Goal: Contribute content: Contribute content

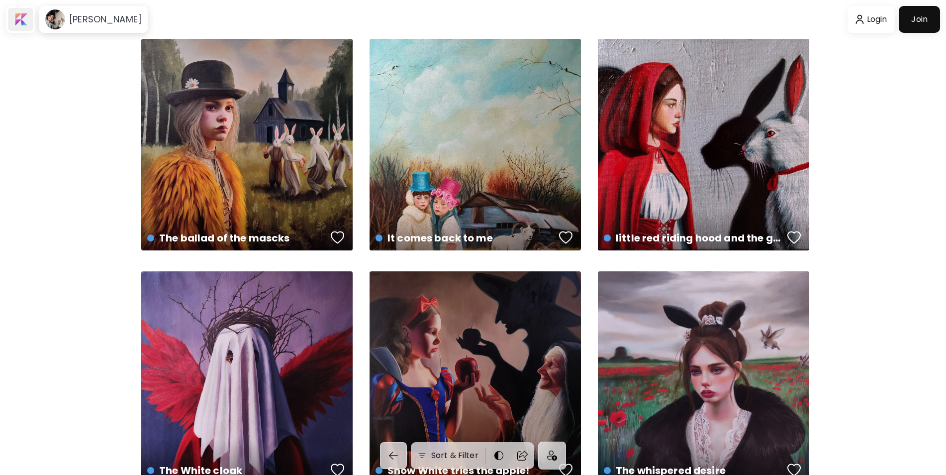
click at [18, 22] on div at bounding box center [20, 19] width 25 height 23
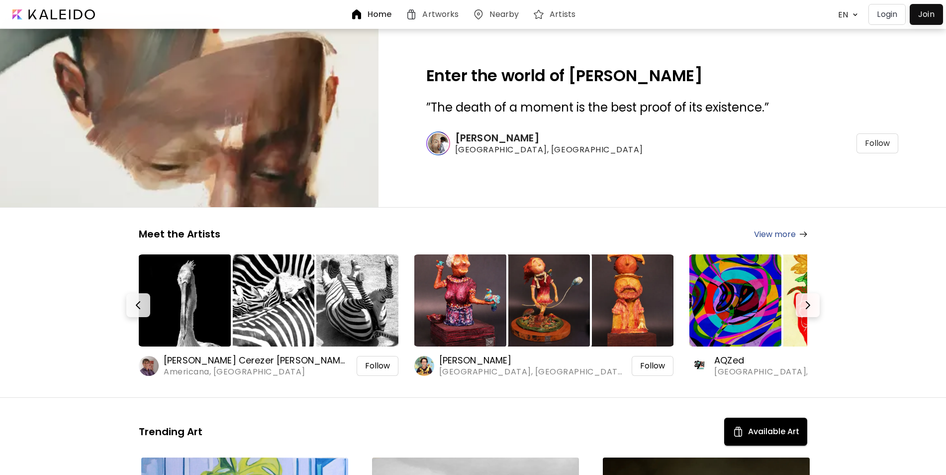
click at [928, 13] on div at bounding box center [926, 14] width 28 height 16
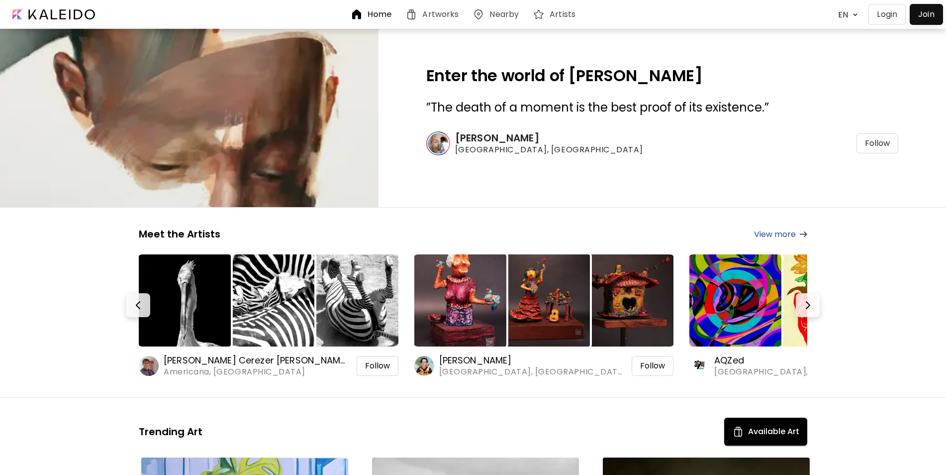
click at [889, 14] on p "Login" at bounding box center [887, 14] width 20 height 12
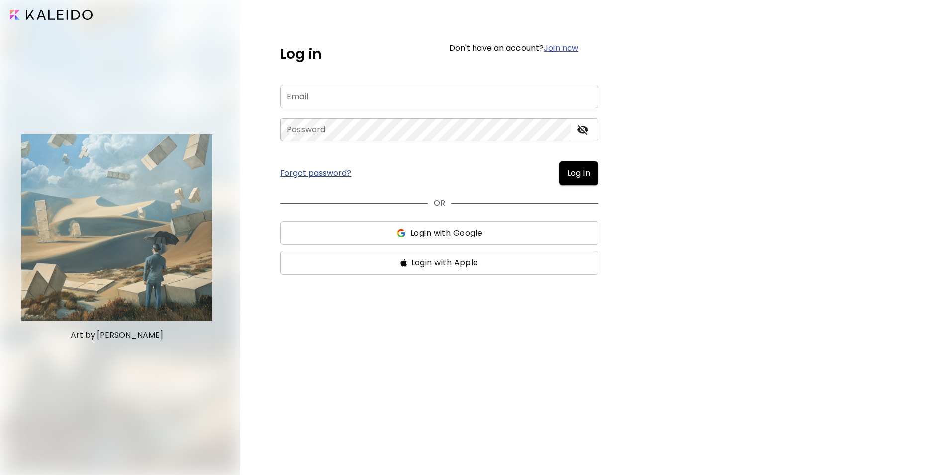
type input "**********"
click at [578, 175] on span "Log in" at bounding box center [578, 173] width 23 height 12
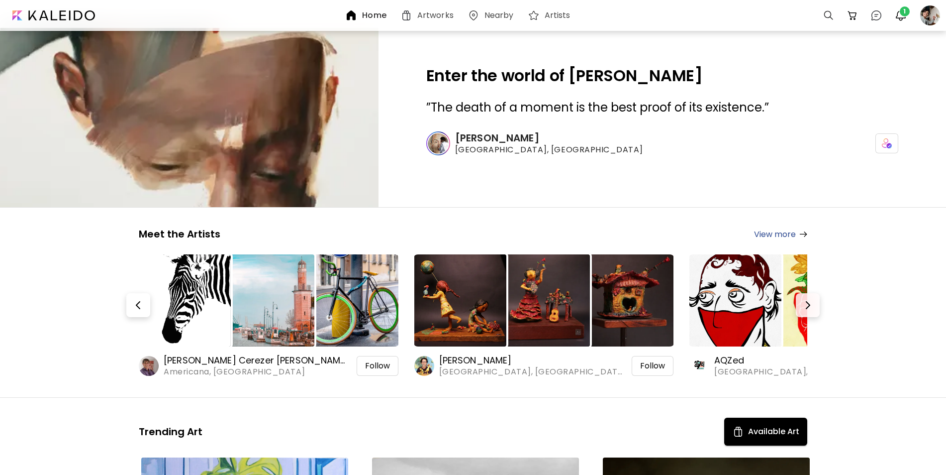
click at [475, 363] on h6 "[PERSON_NAME]" at bounding box center [532, 360] width 186 height 12
click at [901, 10] on span "1" at bounding box center [905, 11] width 10 height 10
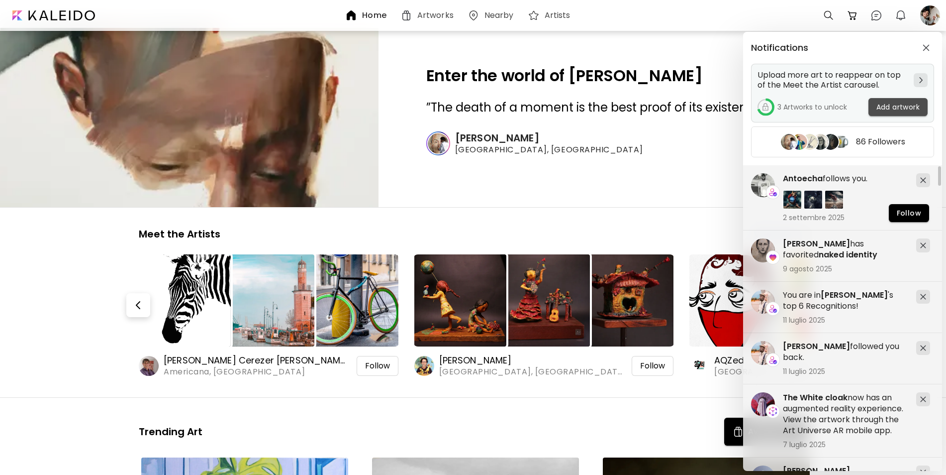
click at [913, 105] on span "Add artwork" at bounding box center [898, 107] width 43 height 10
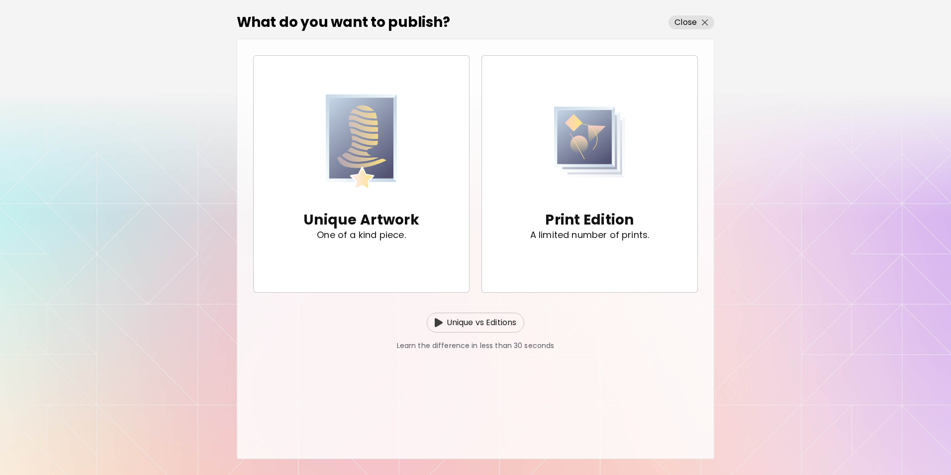
click at [474, 324] on p "Unique vs Editions" at bounding box center [482, 322] width 70 height 12
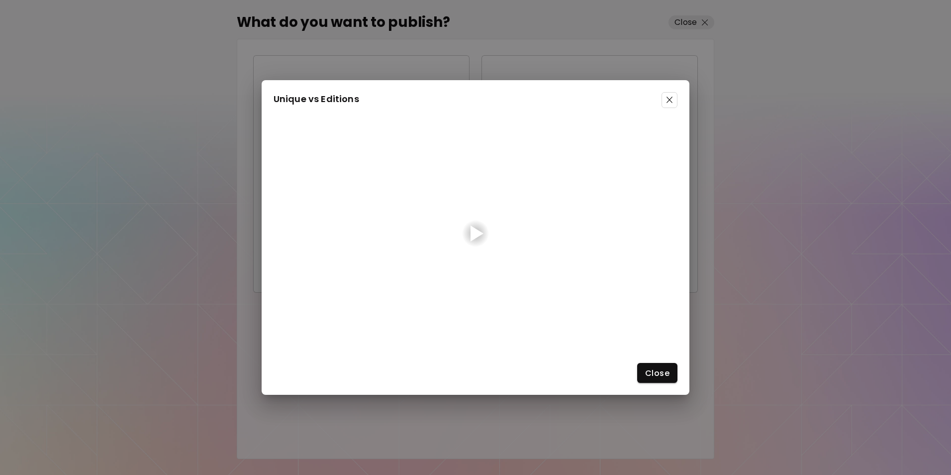
click at [671, 99] on img at bounding box center [670, 100] width 6 height 6
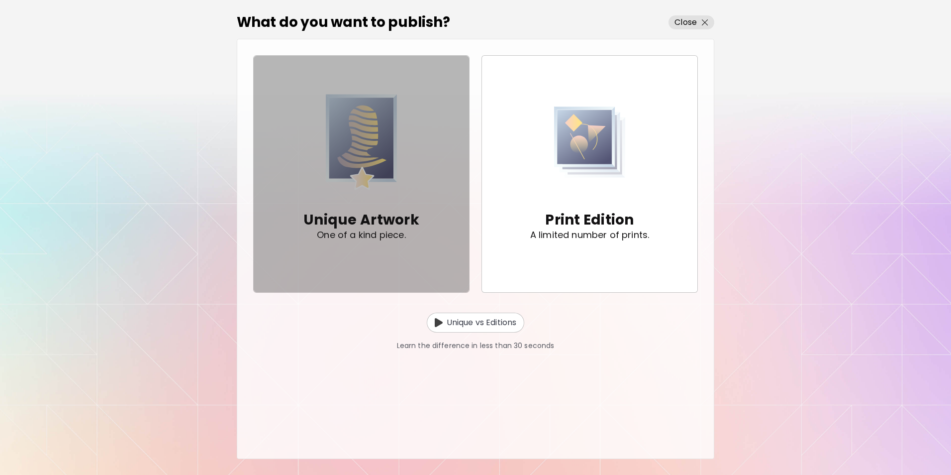
click at [426, 215] on span "Unique Artwork One of a kind piece." at bounding box center [361, 173] width 199 height 165
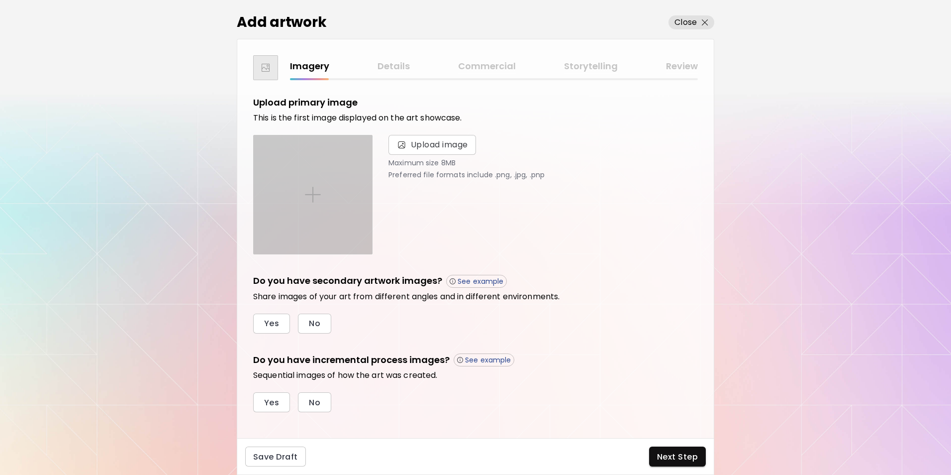
click at [361, 186] on div at bounding box center [313, 194] width 118 height 118
click at [0, 0] on input "file" at bounding box center [0, 0] width 0 height 0
